Goal: Navigation & Orientation: Find specific page/section

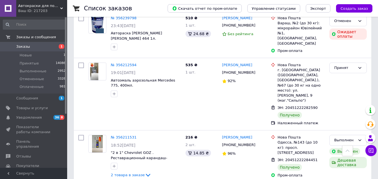
scroll to position [3695, 0]
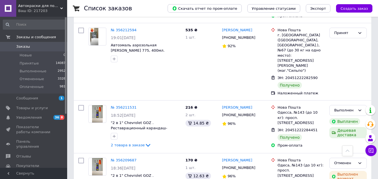
scroll to position [3695, 0]
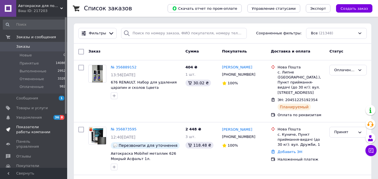
click at [30, 127] on span "Показатели работы компании" at bounding box center [34, 130] width 36 height 10
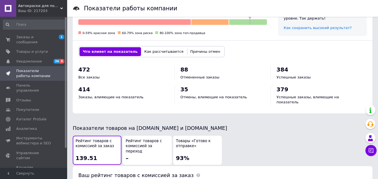
scroll to position [252, 0]
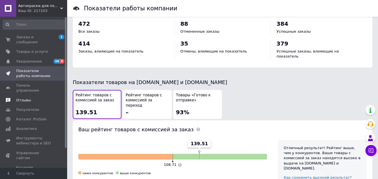
click at [27, 98] on span "Отзывы" at bounding box center [23, 100] width 15 height 5
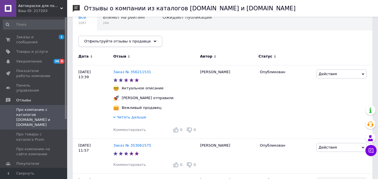
scroll to position [56, 0]
click at [25, 132] on span "Про товары с каталога Prom" at bounding box center [34, 137] width 36 height 10
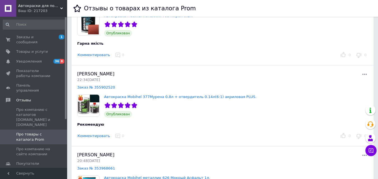
scroll to position [84, 0]
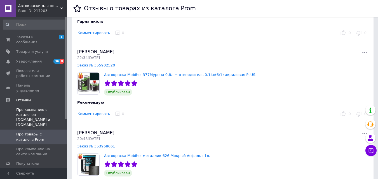
click at [31, 108] on span "Про компанию с каталогов [DOMAIN_NAME] и [DOMAIN_NAME]" at bounding box center [34, 118] width 36 height 20
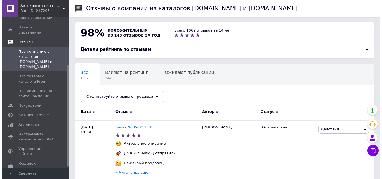
scroll to position [72, 0]
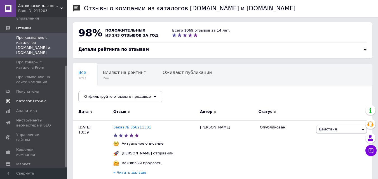
click at [36, 99] on span "Каталог ProSale" at bounding box center [31, 101] width 30 height 5
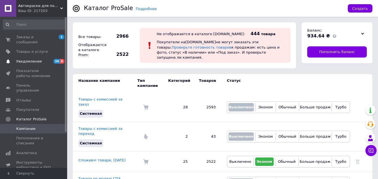
click at [33, 59] on span "Уведомления" at bounding box center [28, 61] width 25 height 5
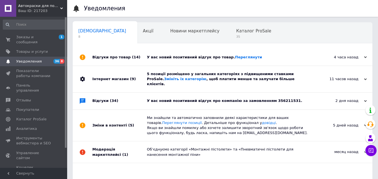
click at [111, 58] on div "Відгуки про товар (14)" at bounding box center [119, 57] width 55 height 17
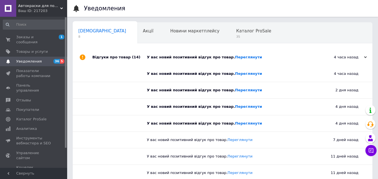
click at [111, 58] on div "Відгуки про товар (14)" at bounding box center [119, 57] width 55 height 17
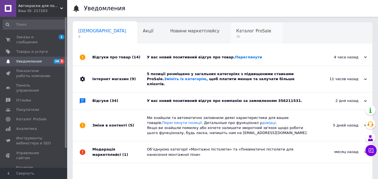
click at [236, 31] on span "Каталог ProSale" at bounding box center [253, 31] width 35 height 5
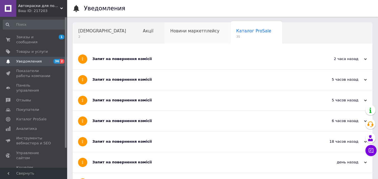
click at [172, 31] on span "Новини маркетплейсу" at bounding box center [194, 31] width 49 height 5
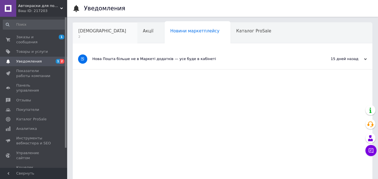
click at [89, 31] on span "[DEMOGRAPHIC_DATA]" at bounding box center [102, 31] width 48 height 5
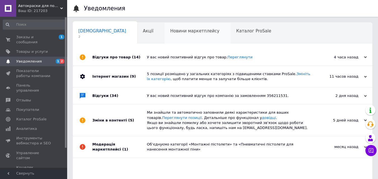
click at [174, 32] on span "Новини маркетплейсу" at bounding box center [194, 31] width 49 height 5
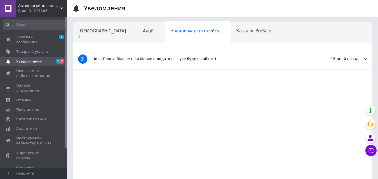
click at [133, 60] on div "Нова Пошта більше не в Маркеті додатків — усе буде в кабінеті" at bounding box center [201, 59] width 219 height 5
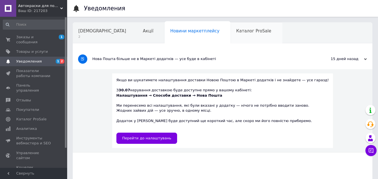
click at [236, 32] on span "Каталог ProSale" at bounding box center [253, 31] width 35 height 5
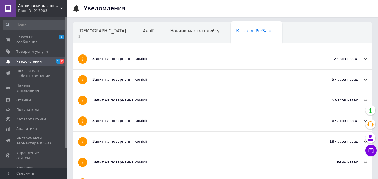
click at [36, 59] on span "Уведомления" at bounding box center [28, 61] width 25 height 5
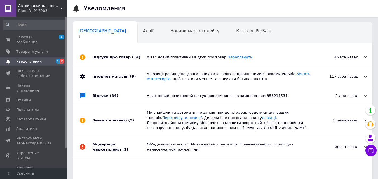
click at [118, 56] on div "Відгуки про товар (14)" at bounding box center [119, 57] width 55 height 17
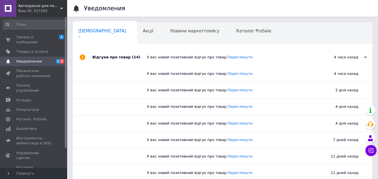
click at [118, 56] on div "Відгуки про товар (14)" at bounding box center [119, 57] width 55 height 17
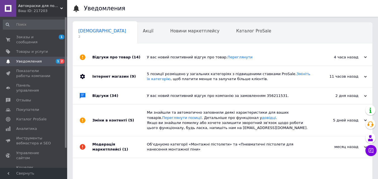
click at [99, 76] on div "Інтернет магазин (9)" at bounding box center [119, 76] width 55 height 21
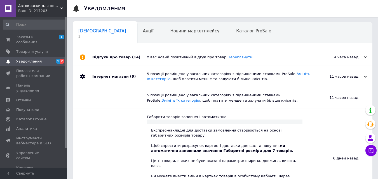
click at [99, 76] on div "Інтернет магазин (9)" at bounding box center [119, 76] width 55 height 21
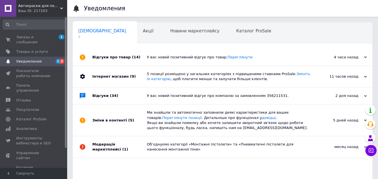
click at [106, 96] on div "Відгуки (34)" at bounding box center [119, 96] width 55 height 17
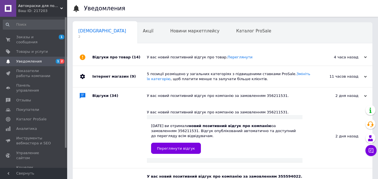
click at [106, 96] on div "Відгуки (34)" at bounding box center [119, 96] width 55 height 17
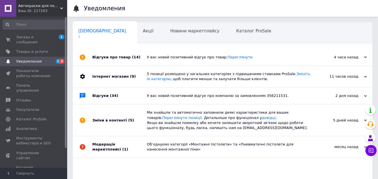
click at [104, 120] on div "Зміни в контенті (5)" at bounding box center [119, 121] width 55 height 32
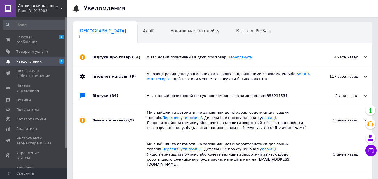
click at [104, 118] on div "Зміни в контенті (5)" at bounding box center [119, 121] width 55 height 32
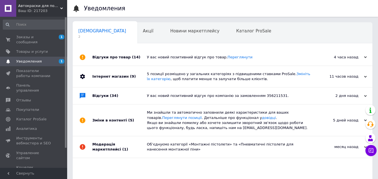
click at [109, 147] on div "Модерація маркетплейсі (1)" at bounding box center [119, 147] width 55 height 21
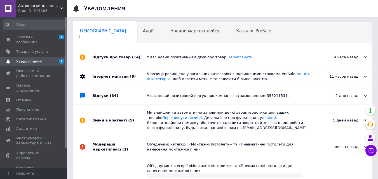
click at [109, 147] on div "Модерація маркетплейсі (1)" at bounding box center [119, 147] width 55 height 21
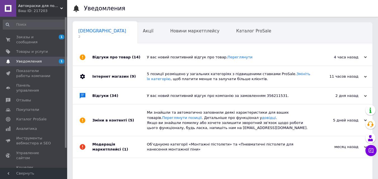
click at [123, 50] on span "Навчання та заходи" at bounding box center [100, 52] width 45 height 5
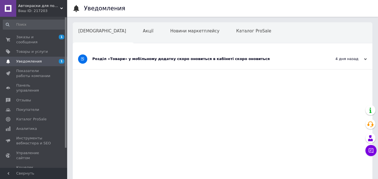
click at [198, 59] on div "Розділ «Товари» у мобільному додатку скоро оновиться в кабінеті скоро оновиться" at bounding box center [201, 59] width 219 height 5
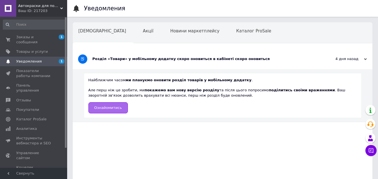
click at [109, 108] on span "Ознайомитись" at bounding box center [108, 108] width 28 height 4
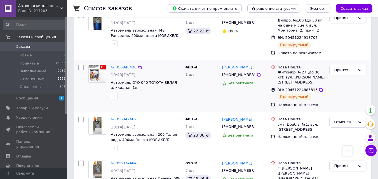
scroll to position [168, 0]
